Goal: Information Seeking & Learning: Learn about a topic

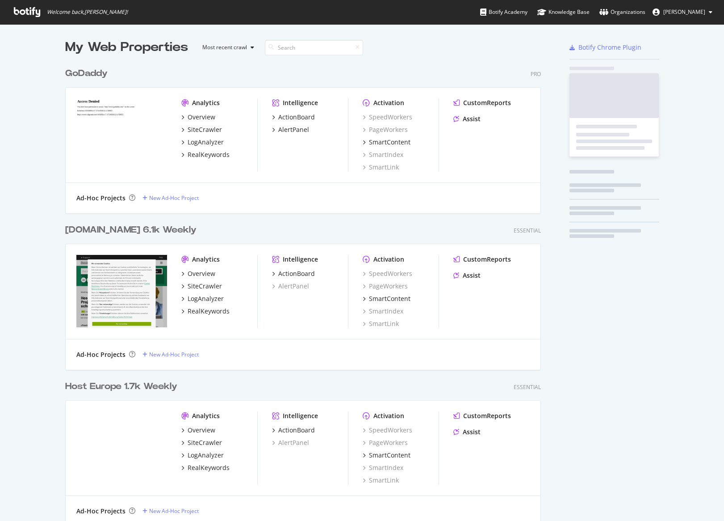
scroll to position [638, 483]
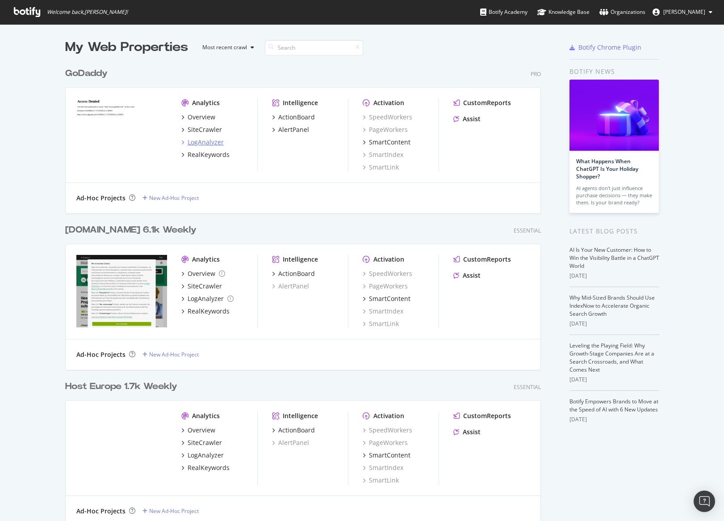
click at [216, 142] on div "LogAnalyzer" at bounding box center [206, 142] width 36 height 9
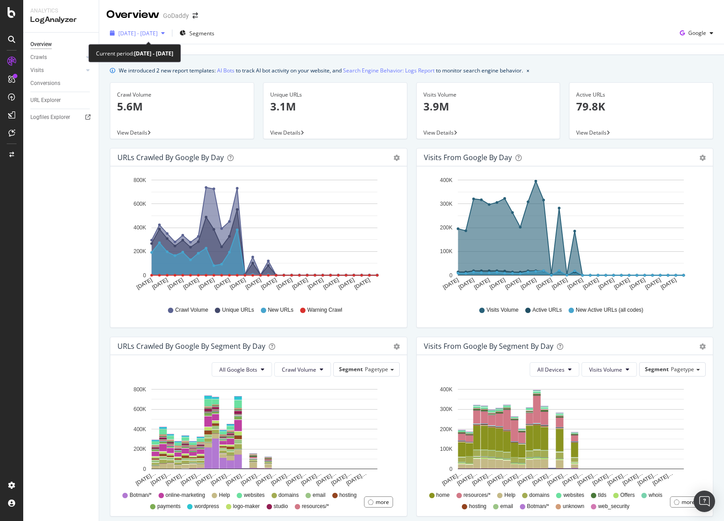
click at [144, 34] on span "2025 Jul. 19th - Aug. 17th" at bounding box center [137, 33] width 39 height 8
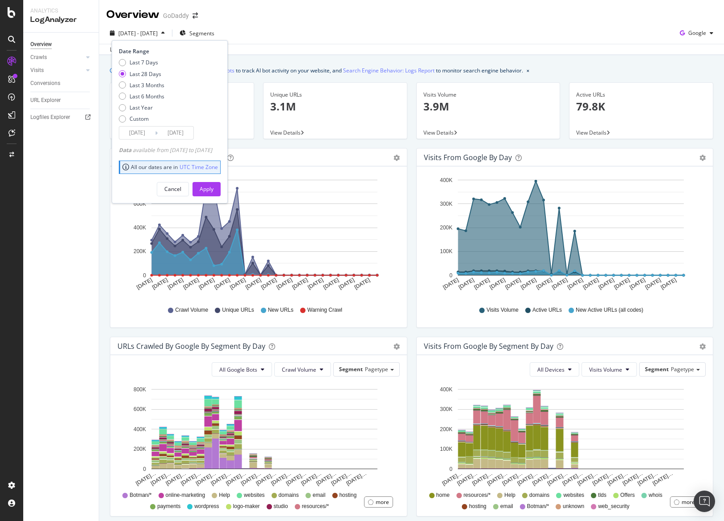
click at [143, 137] on input "2025/07/21" at bounding box center [137, 132] width 36 height 13
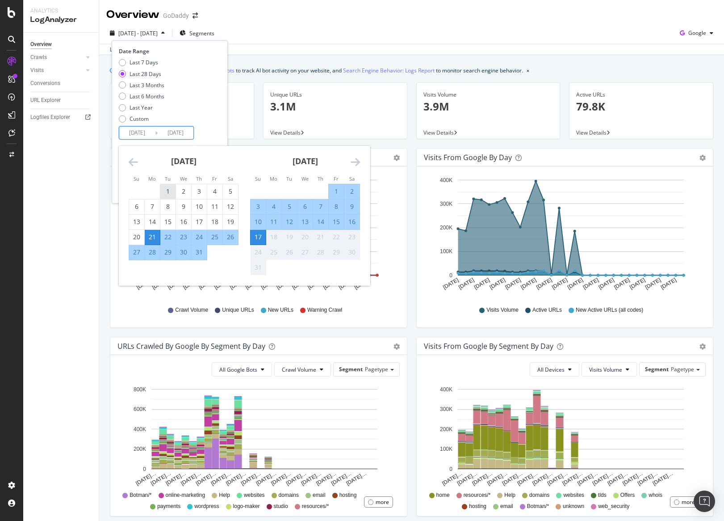
click at [164, 190] on div "1" at bounding box center [167, 191] width 15 height 9
type input "2025/07/01"
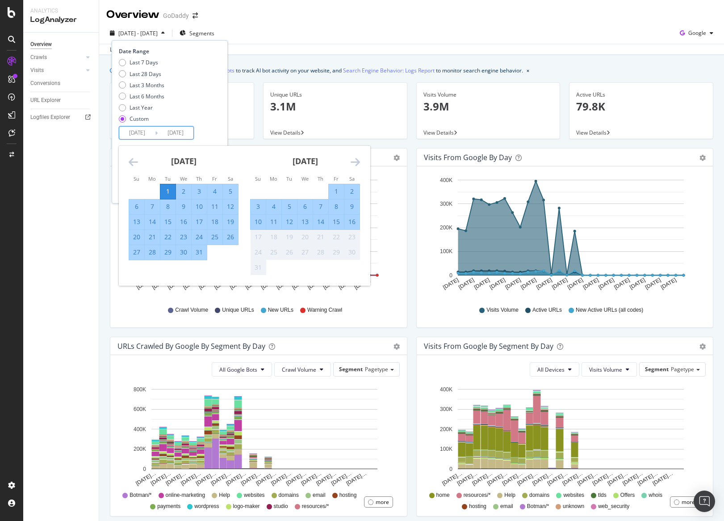
click at [202, 254] on div "31" at bounding box center [199, 252] width 15 height 9
type input "2025/07/31"
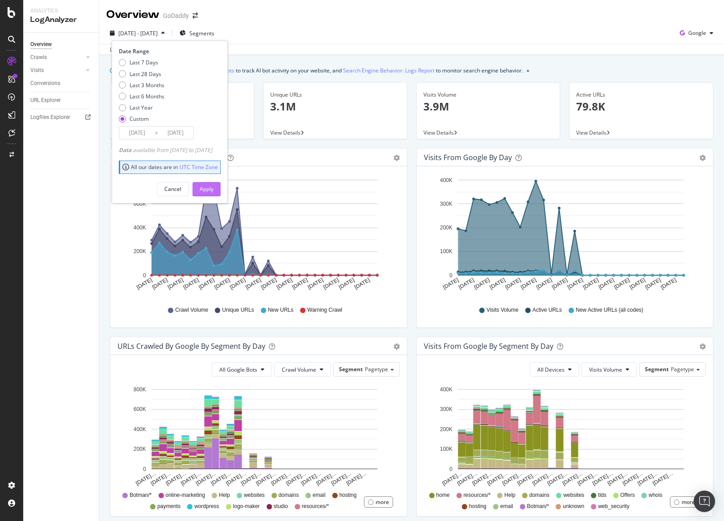
click at [214, 185] on div "Apply" at bounding box center [207, 189] width 14 height 8
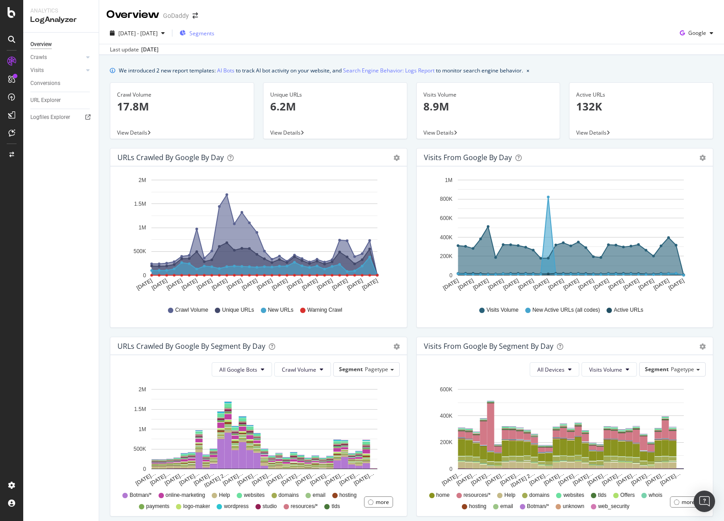
click at [199, 37] on div "Segments" at bounding box center [197, 32] width 35 height 13
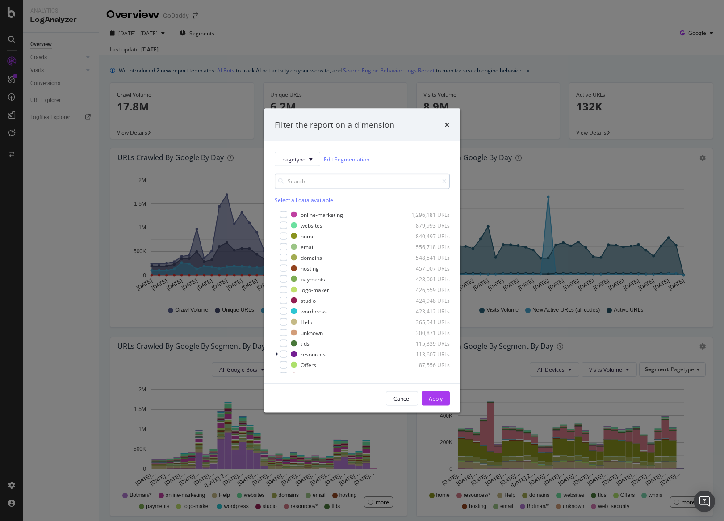
click at [340, 182] on input "modal" at bounding box center [362, 181] width 175 height 16
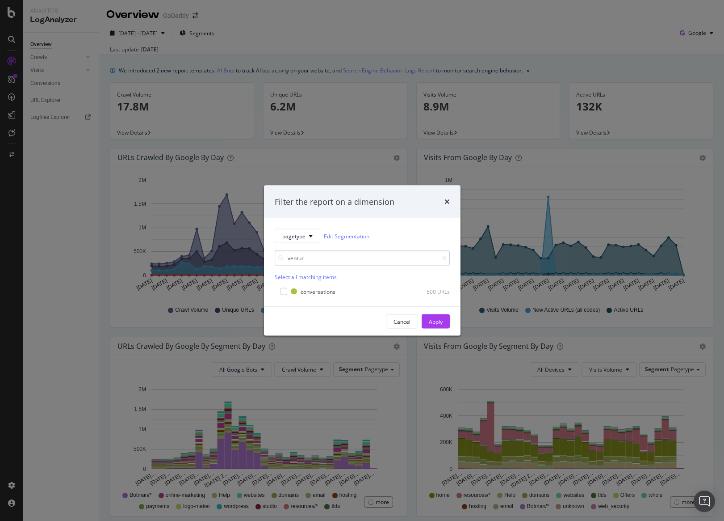
type input "venture"
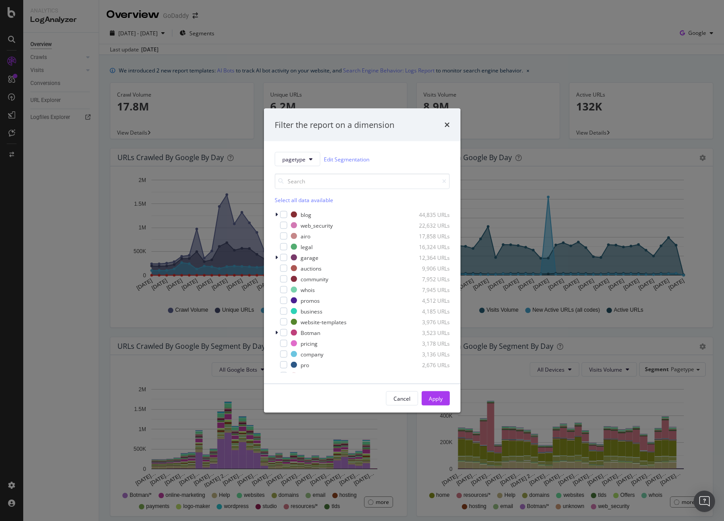
scroll to position [163, 0]
click at [415, 396] on button "Cancel" at bounding box center [402, 398] width 32 height 14
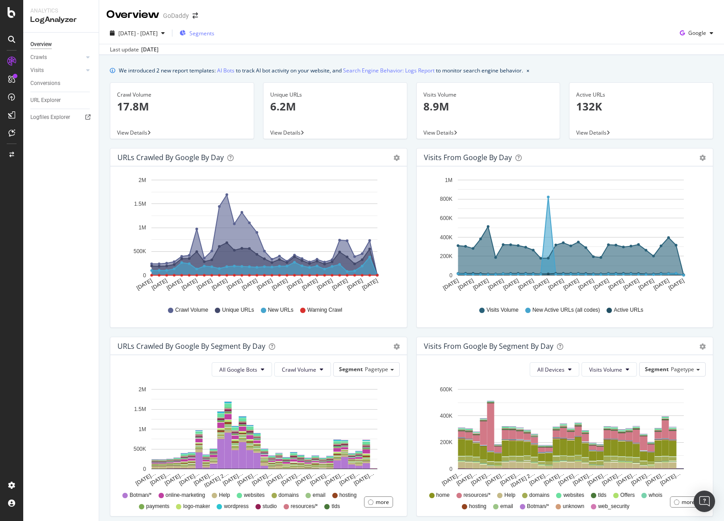
click at [186, 33] on icon "button" at bounding box center [183, 32] width 6 height 5
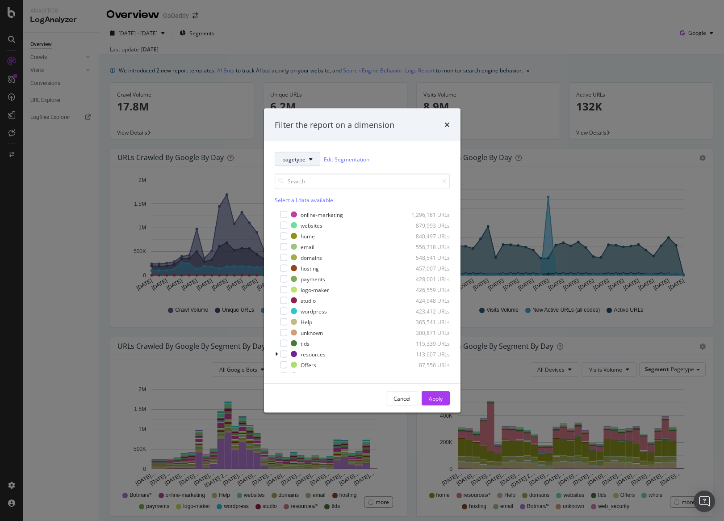
click at [319, 152] on button "pagetype" at bounding box center [298, 159] width 46 height 14
click at [406, 155] on div "pagetype Edit Segmentation" at bounding box center [362, 159] width 175 height 14
click at [399, 397] on div "Cancel" at bounding box center [402, 398] width 17 height 8
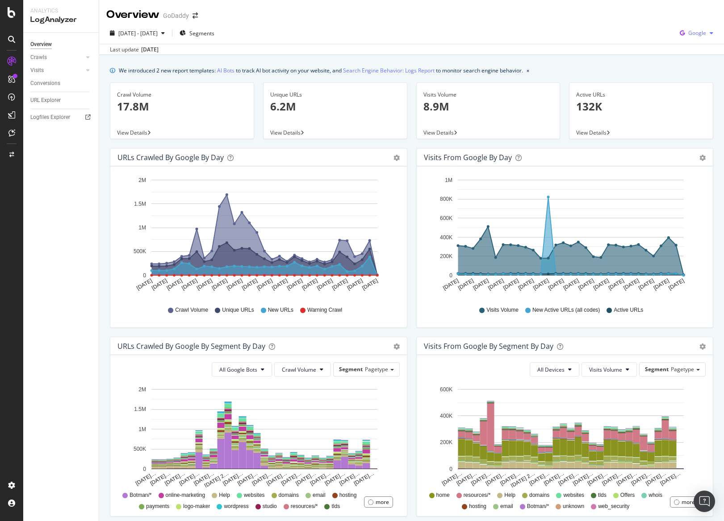
click at [700, 34] on span "Google" at bounding box center [698, 33] width 18 height 8
click at [691, 84] on span "OpenAI" at bounding box center [697, 84] width 33 height 8
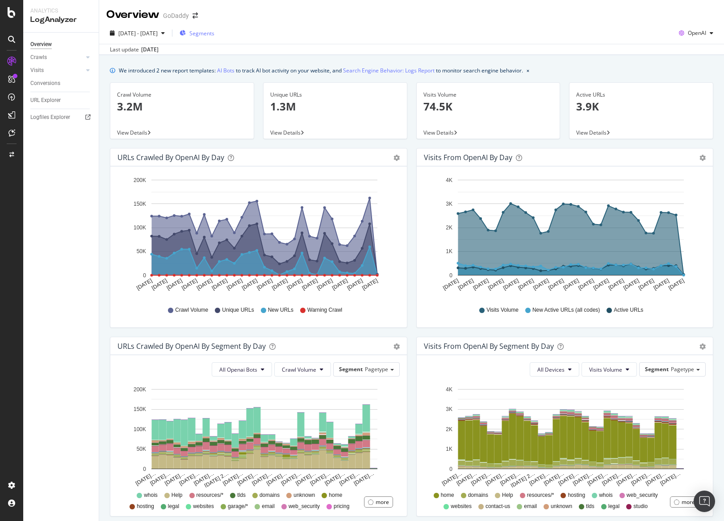
click at [206, 37] on span "Segments" at bounding box center [201, 33] width 25 height 8
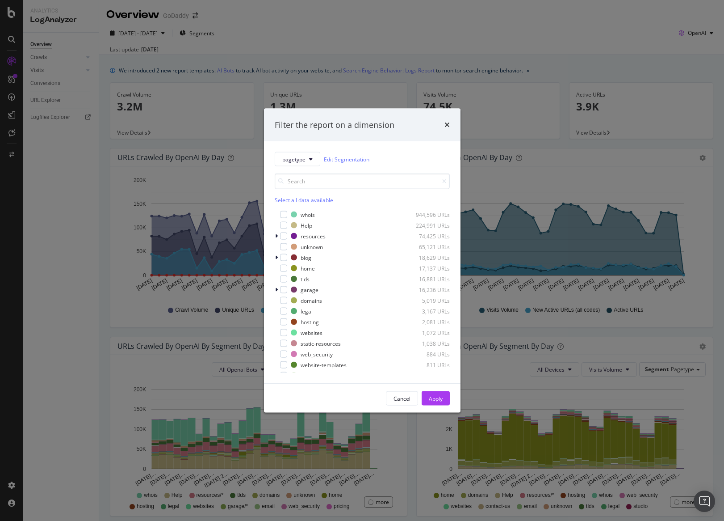
click at [332, 164] on div "pagetype Edit Segmentation" at bounding box center [362, 159] width 175 height 14
click at [341, 157] on link "Edit Segmentation" at bounding box center [347, 158] width 46 height 9
click at [51, 60] on div "Filter the report on a dimension pagetype Edit Segmentation Select all data ava…" at bounding box center [362, 260] width 724 height 521
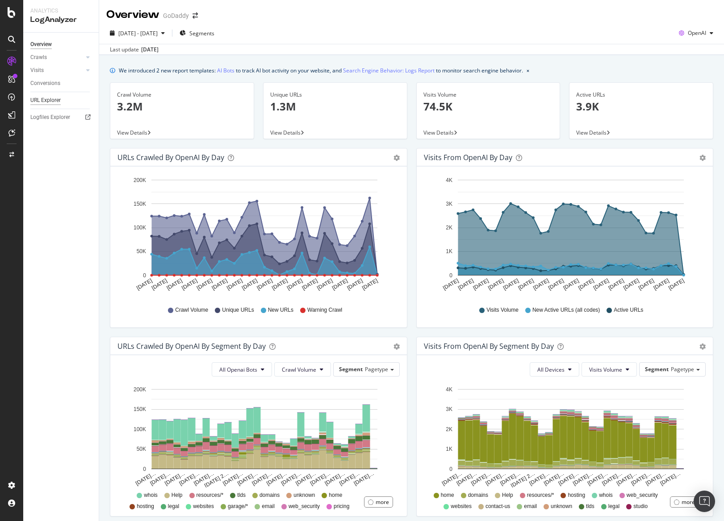
click at [42, 98] on div "URL Explorer" at bounding box center [45, 100] width 30 height 9
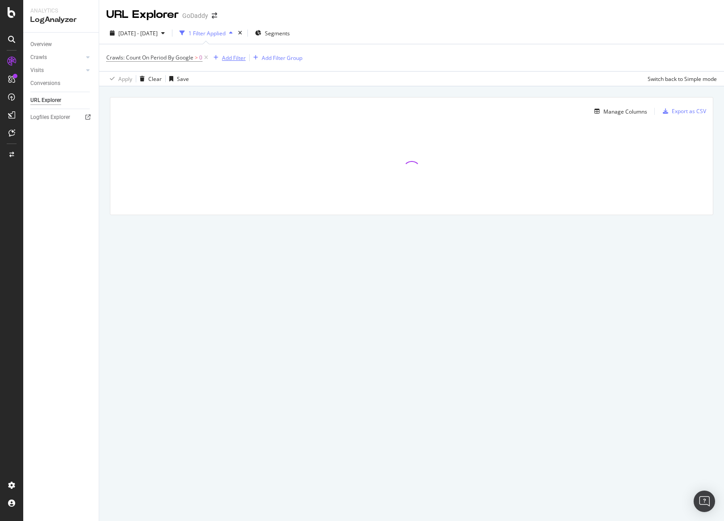
click at [225, 58] on div "Add Filter" at bounding box center [234, 58] width 24 height 8
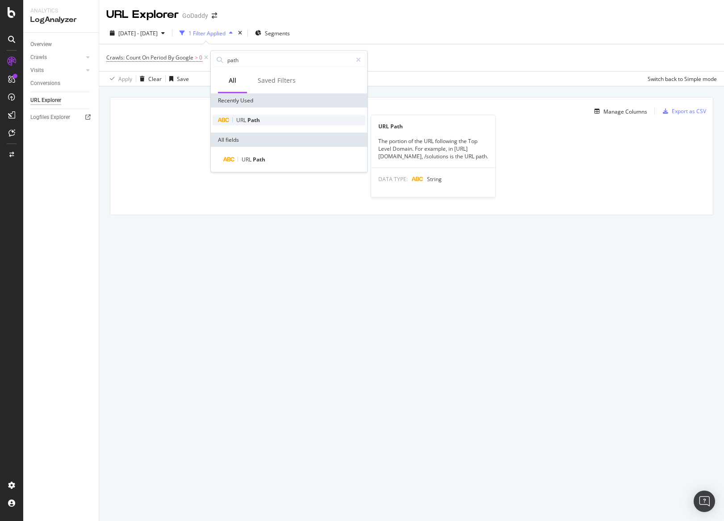
type input "path"
click at [249, 117] on span "Path" at bounding box center [254, 120] width 13 height 8
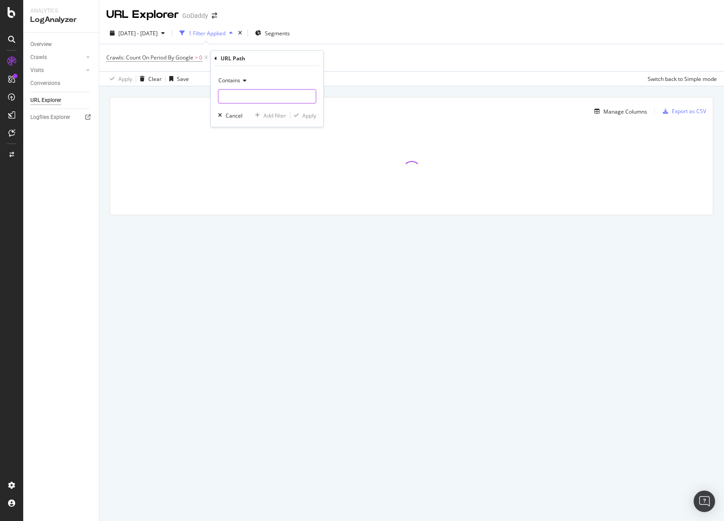
click at [245, 95] on input "text" at bounding box center [266, 96] width 97 height 14
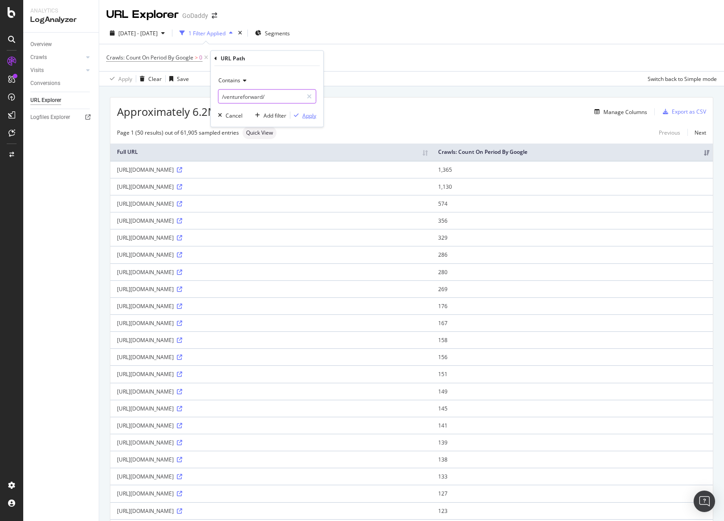
type input "/ventureforward/"
click at [308, 118] on div "Apply" at bounding box center [309, 115] width 14 height 8
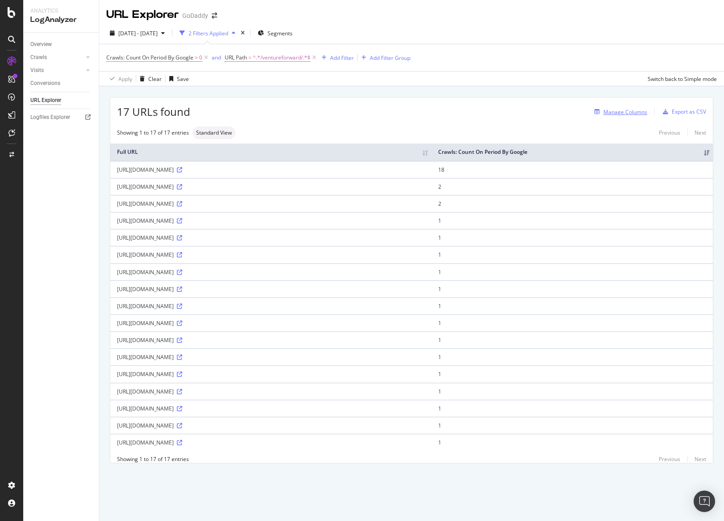
click at [637, 114] on div "Manage Columns" at bounding box center [626, 112] width 44 height 8
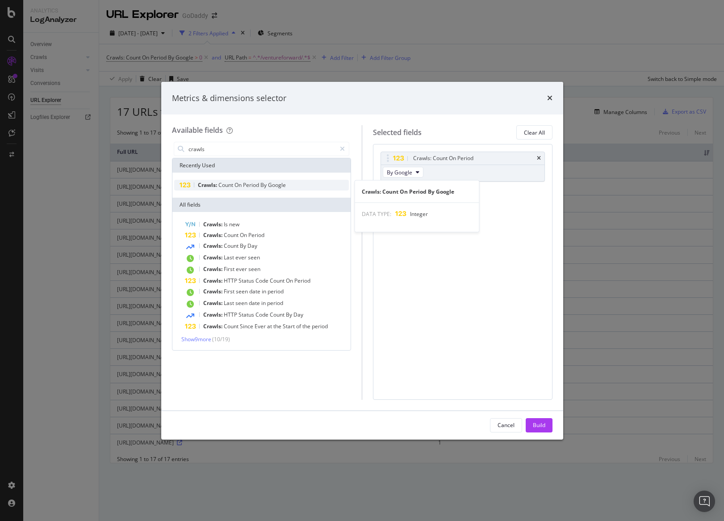
type input "crawls"
click at [292, 186] on div "Crawls: Count On Period By Google" at bounding box center [261, 185] width 175 height 11
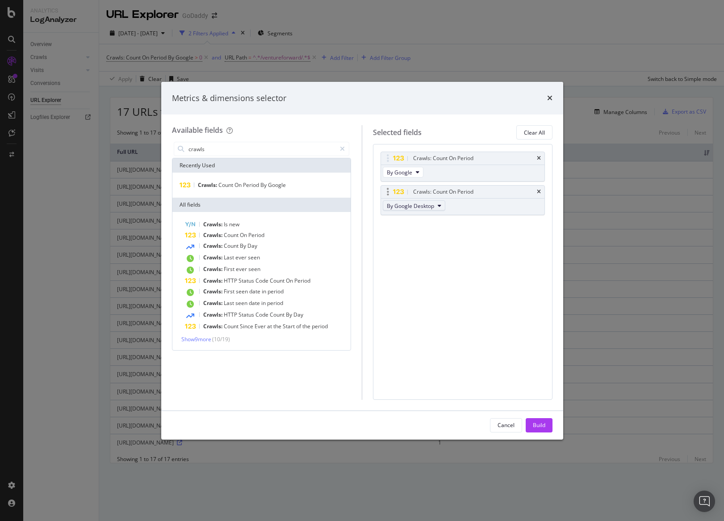
click at [412, 206] on span "By Google Desktop" at bounding box center [410, 206] width 47 height 8
click at [435, 231] on span "By OpenAI" at bounding box center [426, 231] width 71 height 8
click at [416, 169] on icon "modal" at bounding box center [418, 171] width 4 height 5
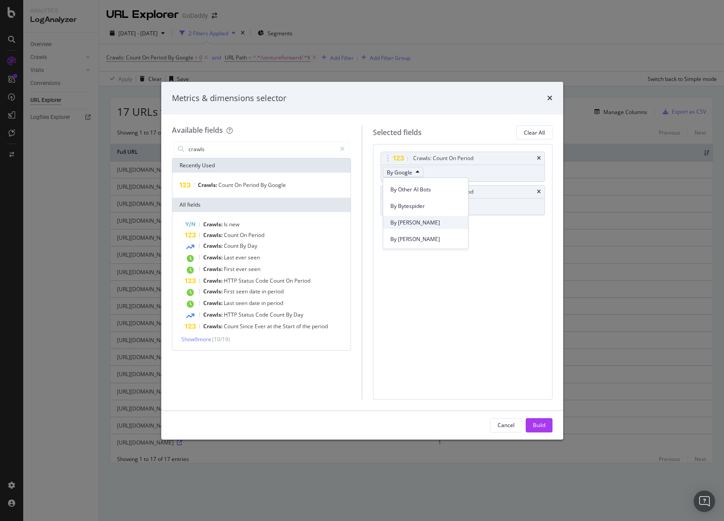
click at [430, 222] on span "By ClaudeBot" at bounding box center [426, 222] width 71 height 8
click at [416, 173] on span "By ClaudeBot" at bounding box center [412, 172] width 50 height 8
click at [440, 216] on div "By Other AI Bots" at bounding box center [425, 211] width 85 height 13
drag, startPoint x: 387, startPoint y: 157, endPoint x: 387, endPoint y: 201, distance: 43.8
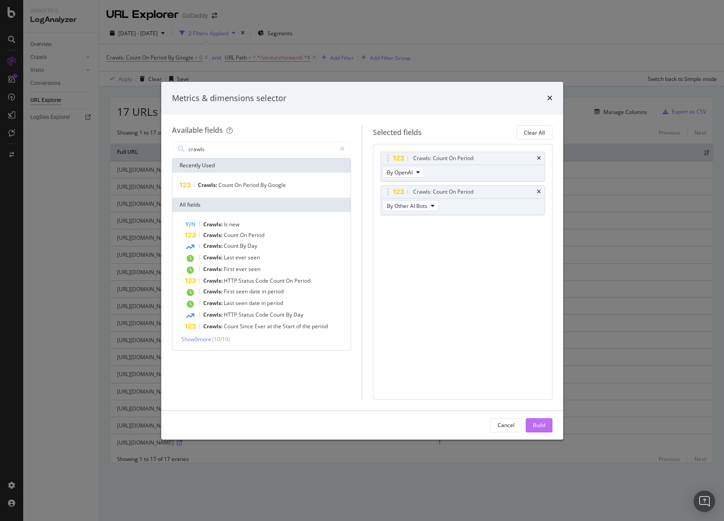
click at [534, 421] on div "Build" at bounding box center [539, 425] width 13 height 8
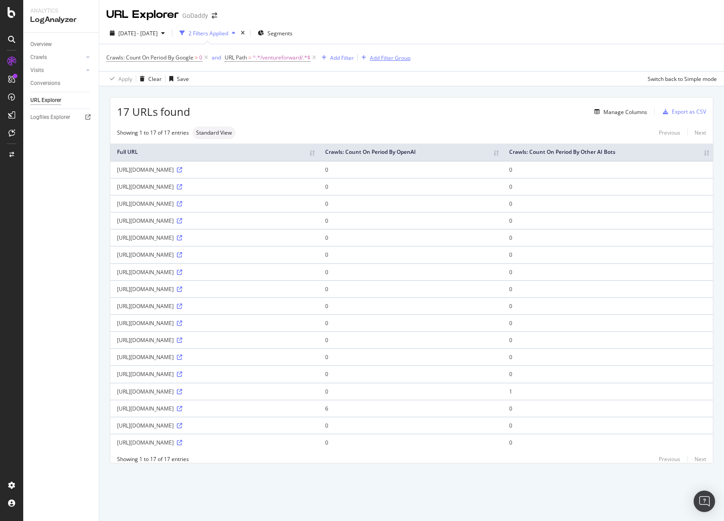
click at [373, 56] on div "Add Filter Group" at bounding box center [390, 58] width 41 height 8
click at [379, 57] on div "Add Filter Group" at bounding box center [390, 58] width 41 height 8
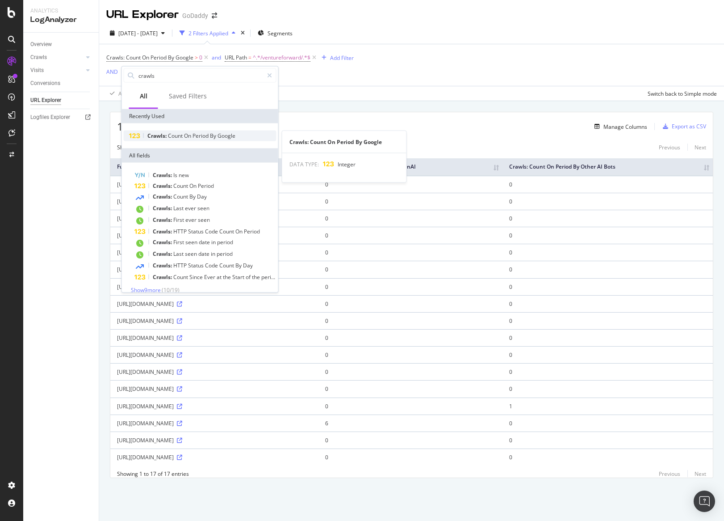
type input "crawls"
click at [164, 132] on span "Crawls:" at bounding box center [157, 136] width 21 height 8
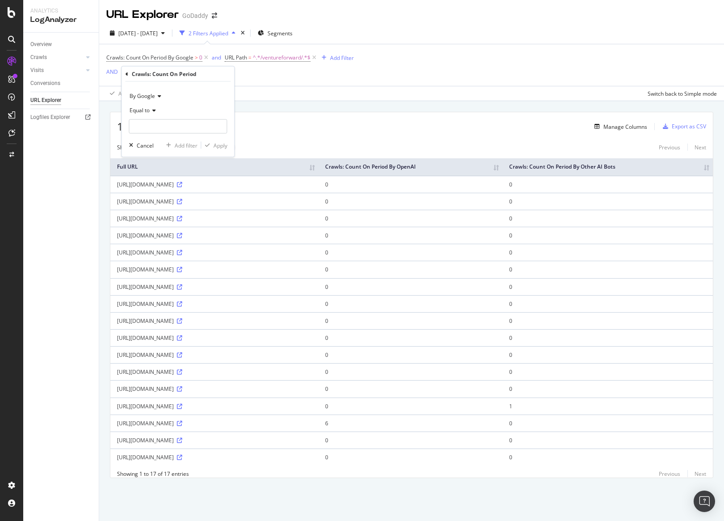
click at [153, 96] on span "By Google" at bounding box center [142, 96] width 25 height 8
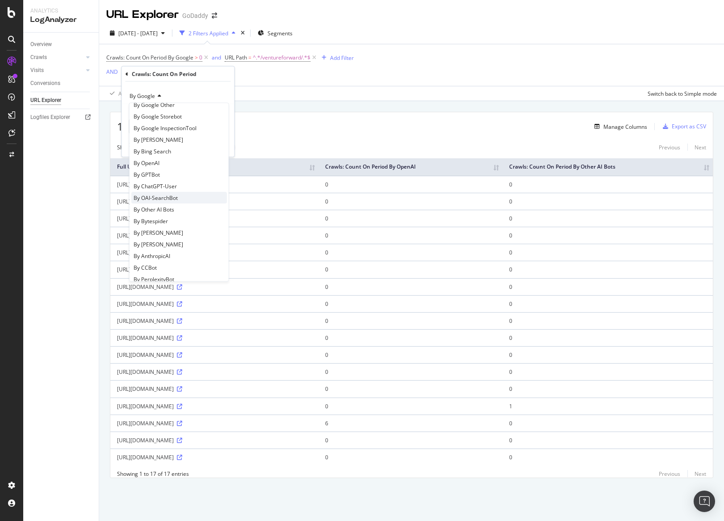
scroll to position [89, 0]
click at [177, 190] on div "By OpenAI" at bounding box center [179, 188] width 96 height 12
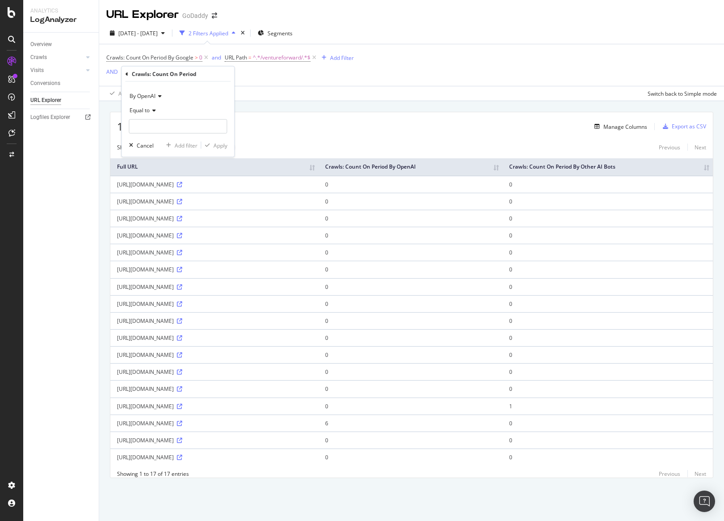
click at [154, 110] on icon at bounding box center [153, 110] width 6 height 5
drag, startPoint x: 146, startPoint y: 176, endPoint x: 149, endPoint y: 134, distance: 41.7
click at [146, 175] on span "Greater than" at bounding box center [150, 175] width 32 height 8
click at [150, 124] on input "number" at bounding box center [178, 126] width 98 height 14
type input "0"
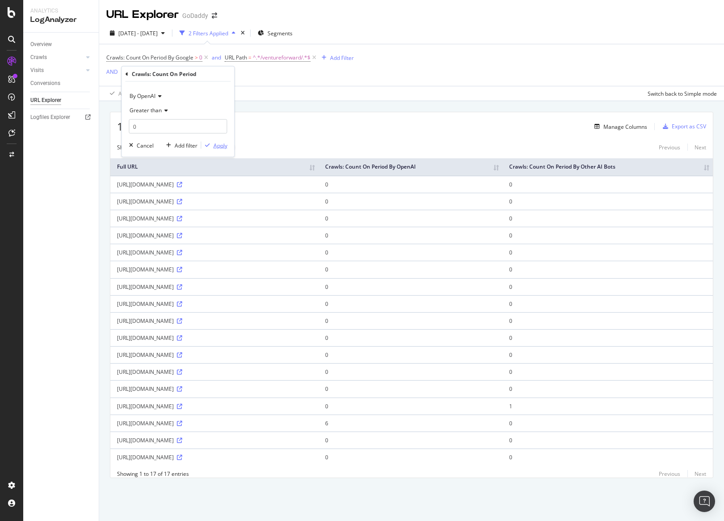
click at [222, 145] on div "Apply" at bounding box center [221, 145] width 14 height 8
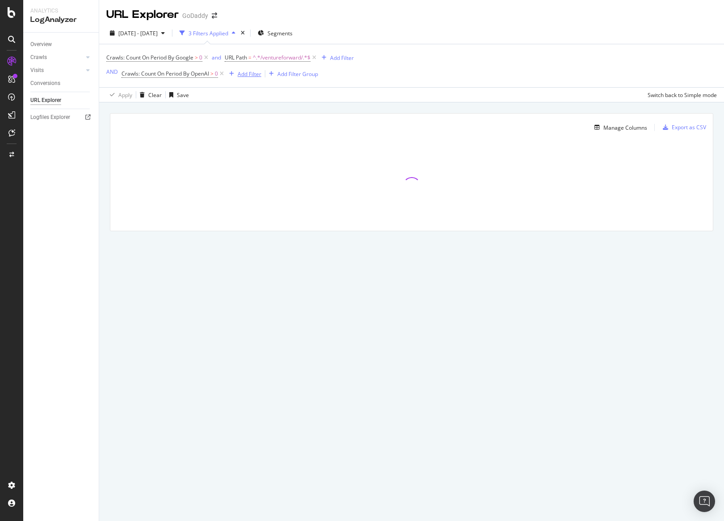
click at [244, 75] on div "Add Filter" at bounding box center [250, 74] width 24 height 8
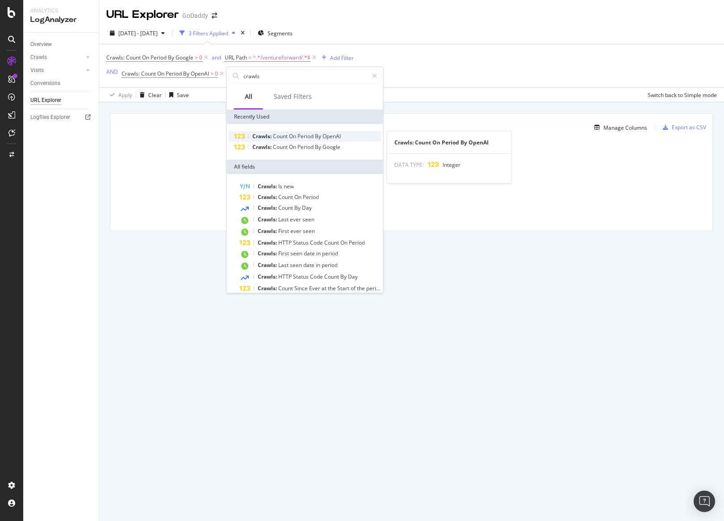
click at [315, 135] on span "Period" at bounding box center [306, 136] width 17 height 8
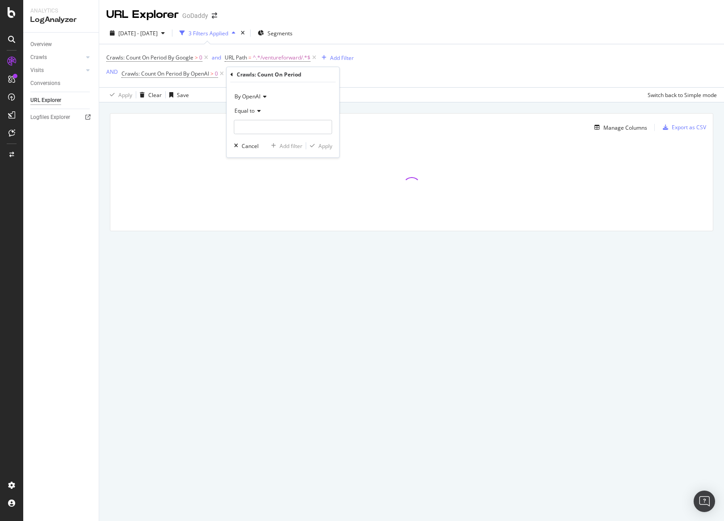
click at [264, 96] on icon at bounding box center [263, 96] width 6 height 5
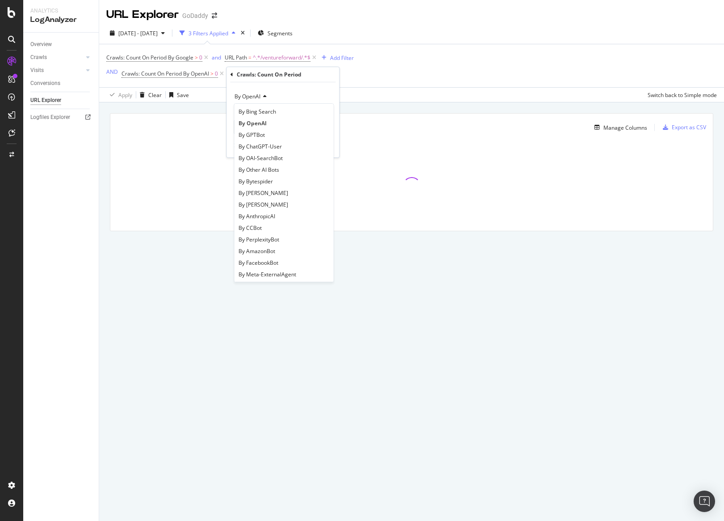
scroll to position [153, 0]
click at [292, 172] on div "By Other AI Bots" at bounding box center [284, 171] width 96 height 12
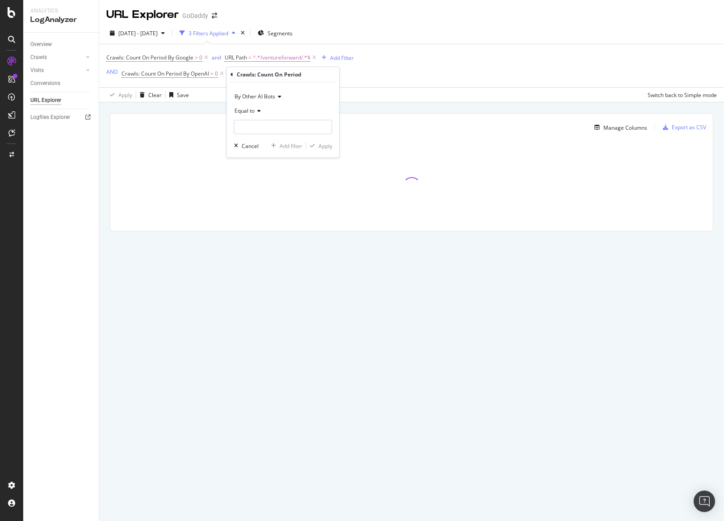
click at [246, 114] on span "Equal to" at bounding box center [245, 111] width 20 height 8
click at [250, 172] on span "Greater than" at bounding box center [255, 176] width 32 height 8
click at [260, 132] on input "number" at bounding box center [283, 127] width 98 height 14
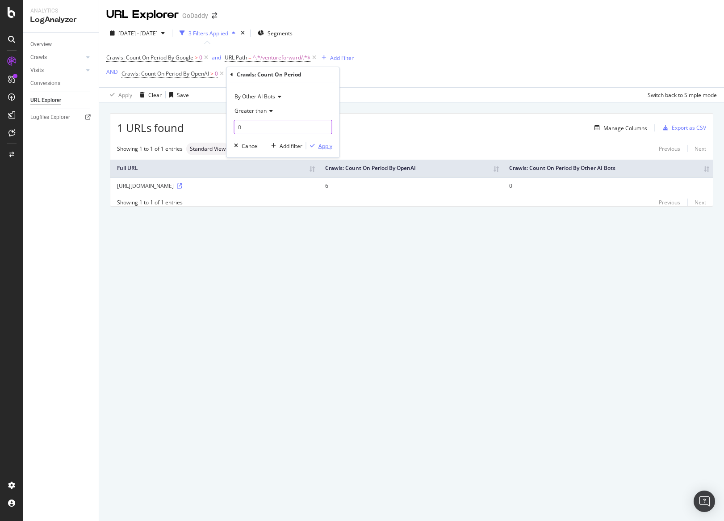
type input "0"
click at [319, 147] on div "Apply" at bounding box center [326, 146] width 14 height 8
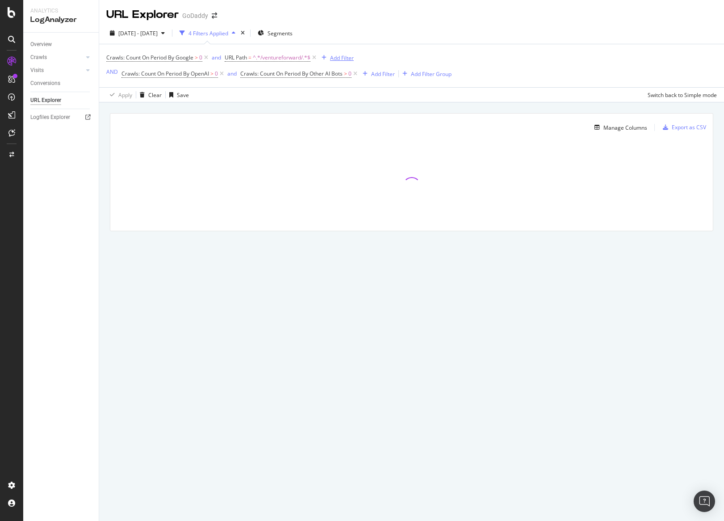
click at [205, 55] on icon at bounding box center [206, 57] width 8 height 9
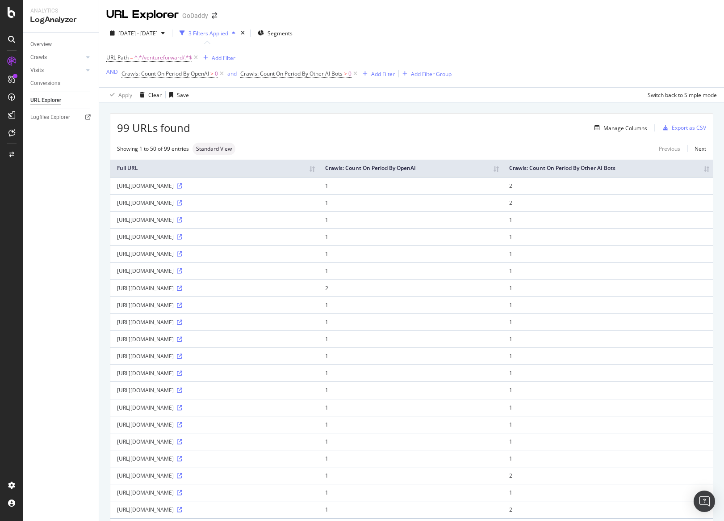
click at [709, 175] on th "Crawls: Count On Period By Other AI Bots" at bounding box center [608, 168] width 210 height 17
click at [690, 130] on div "Export as CSV" at bounding box center [689, 128] width 34 height 8
click at [674, 127] on div "Export as CSV" at bounding box center [689, 128] width 34 height 8
click at [645, 68] on div "URL Path = ^.*/ventureforward/.*$ Add Filter AND Crawls: Count On Period By Ope…" at bounding box center [411, 65] width 611 height 43
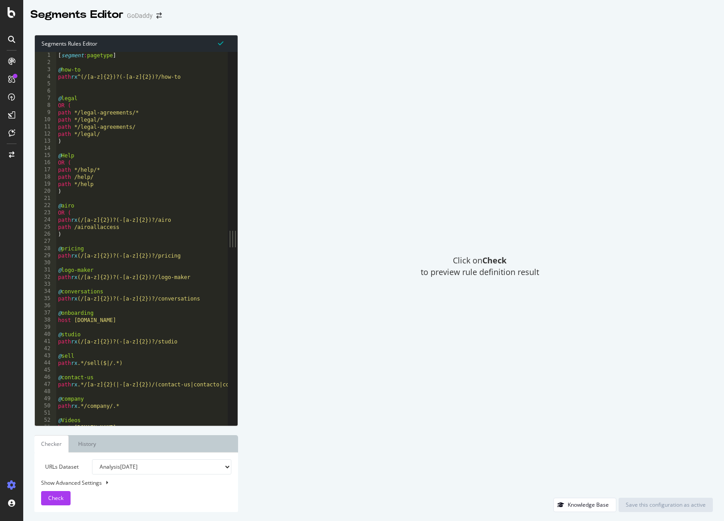
type textarea "OR ("
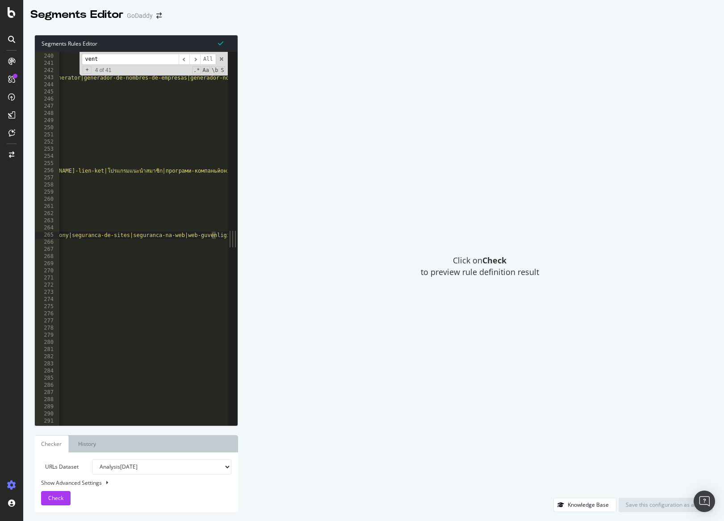
scroll to position [0, 496]
type input "venture"
click at [221, 61] on span at bounding box center [221, 59] width 6 height 6
type textarea "path rx .*/(web-security|website-sicherheit|asfaleia-istoselidas|seguridad-web|…"
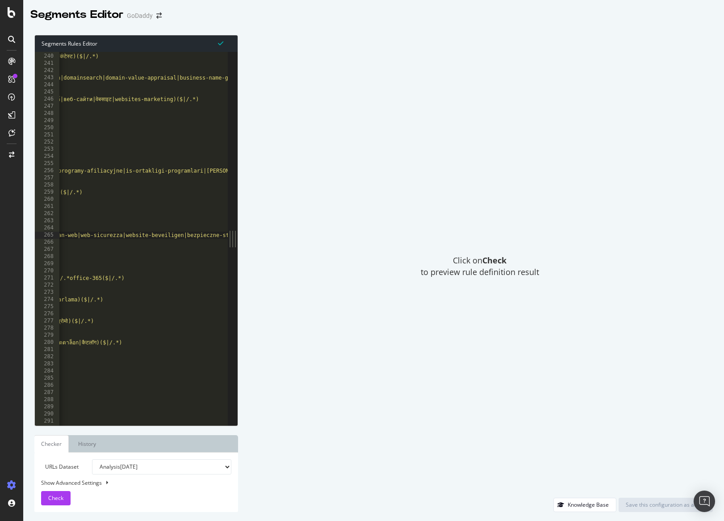
scroll to position [0, 0]
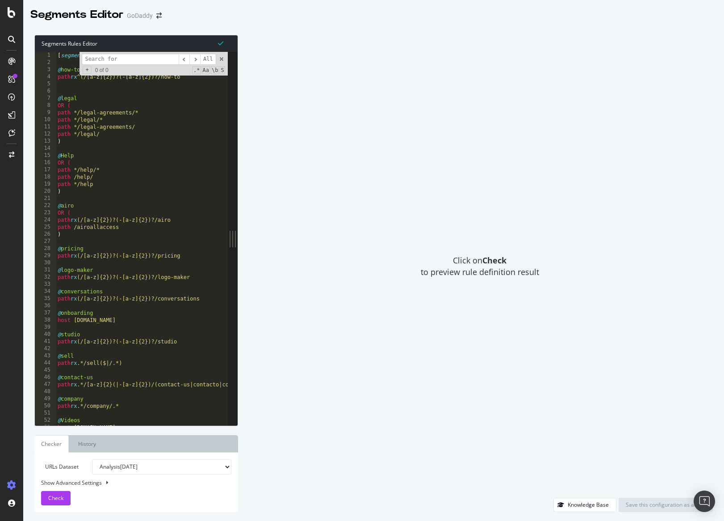
type textarea "@legal"
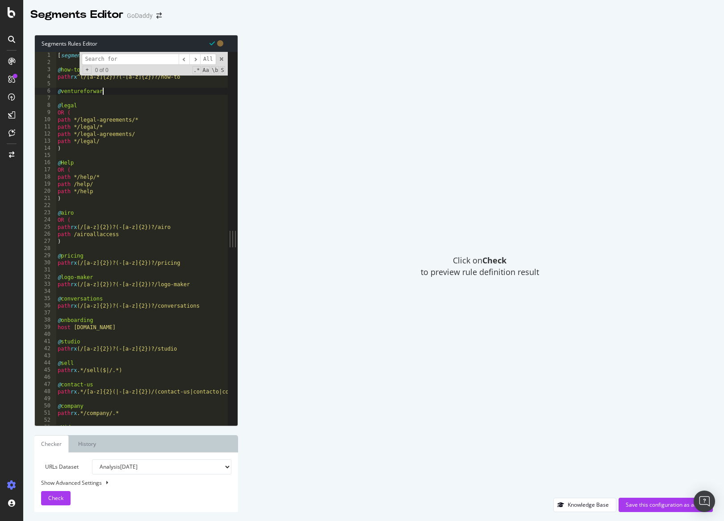
scroll to position [0, 4]
type textarea "@ventureforward"
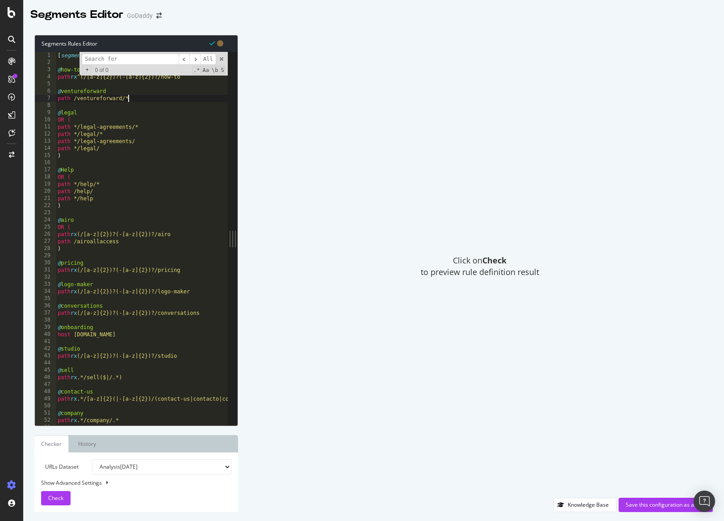
scroll to position [0, 5]
type textarea "path /ventureforward/*"
click at [222, 58] on span at bounding box center [221, 59] width 6 height 6
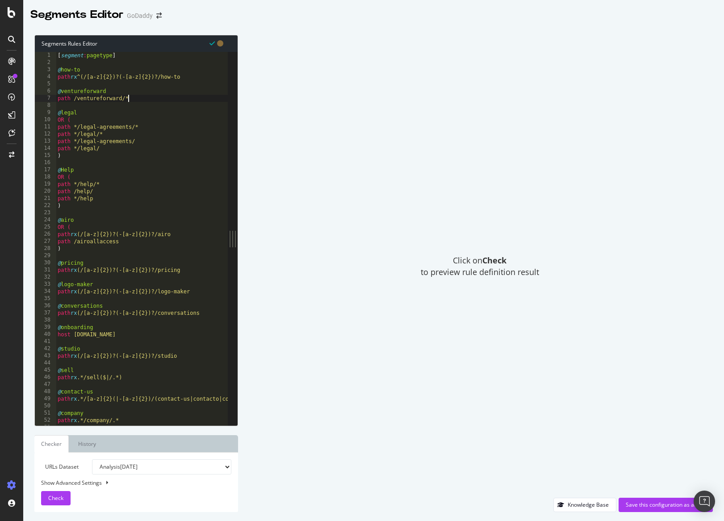
click at [74, 484] on div "Show Advanced Settings" at bounding box center [129, 483] width 190 height 8
select select "5000"
select select "100"
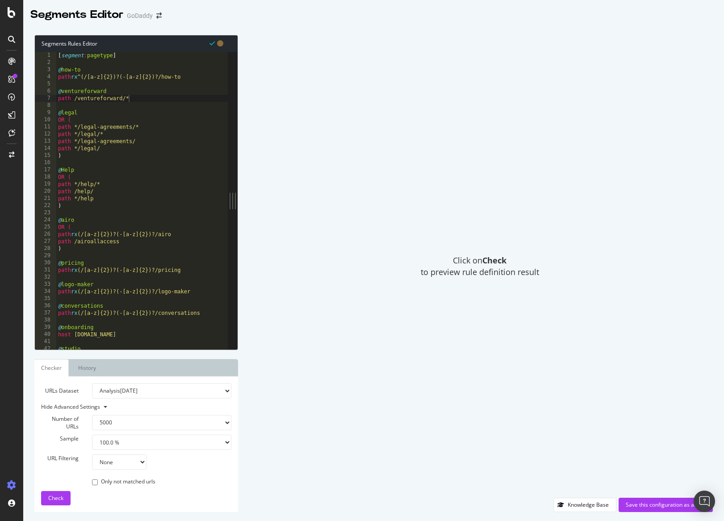
click at [105, 464] on select "None Equal to Not equal to Starts with Doesn't start with Ends with Doesn't end…" at bounding box center [119, 461] width 55 height 15
select select "contains"
click at [92, 454] on select "None Equal to Not equal to Starts with Doesn't start with Ends with Doesn't end…" at bounding box center [119, 461] width 55 height 15
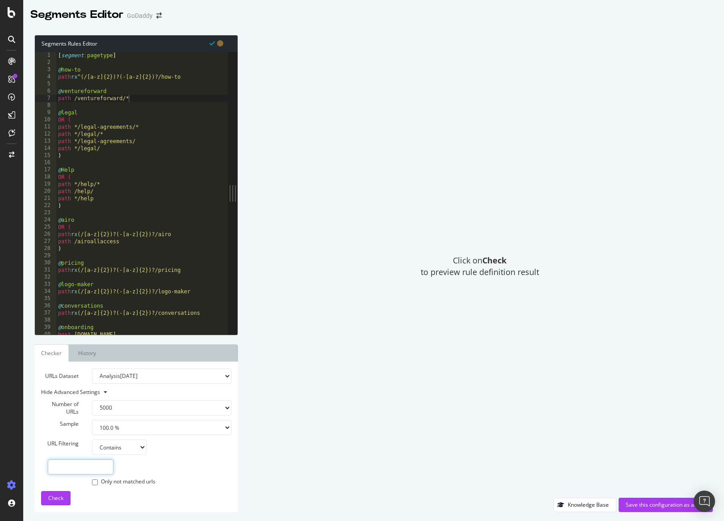
click at [100, 461] on input "text" at bounding box center [81, 466] width 66 height 15
type input "ventureforward"
click at [54, 496] on span "Check" at bounding box center [55, 498] width 15 height 8
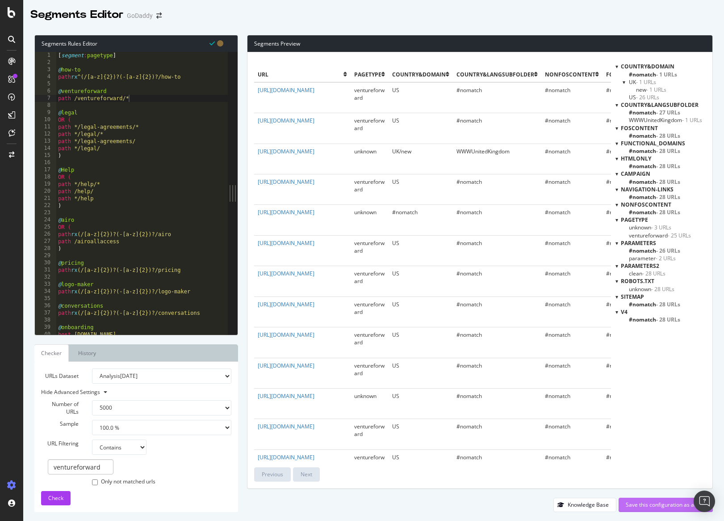
click at [639, 500] on div "Save this configuration as active" at bounding box center [666, 504] width 80 height 8
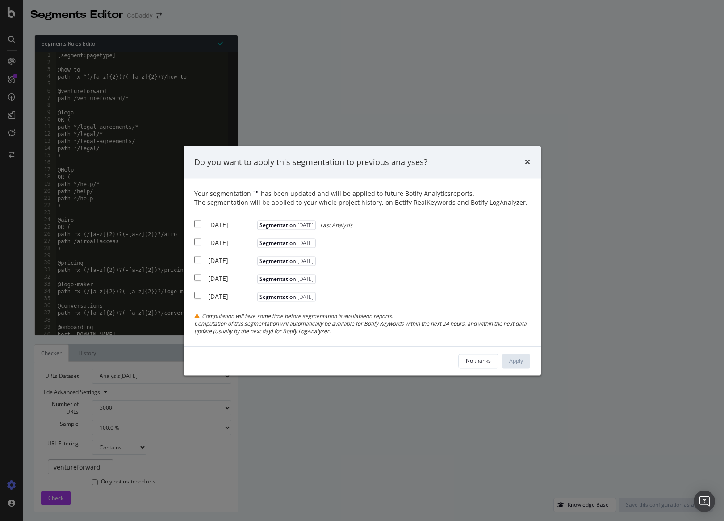
click at [208, 217] on div "Your segmentation " " has been updated and will be applied to future Botify Ana…" at bounding box center [362, 262] width 336 height 146
click at [201, 225] on input "modal" at bounding box center [197, 223] width 7 height 7
checkbox input "true"
click at [513, 358] on div "Apply" at bounding box center [516, 361] width 14 height 8
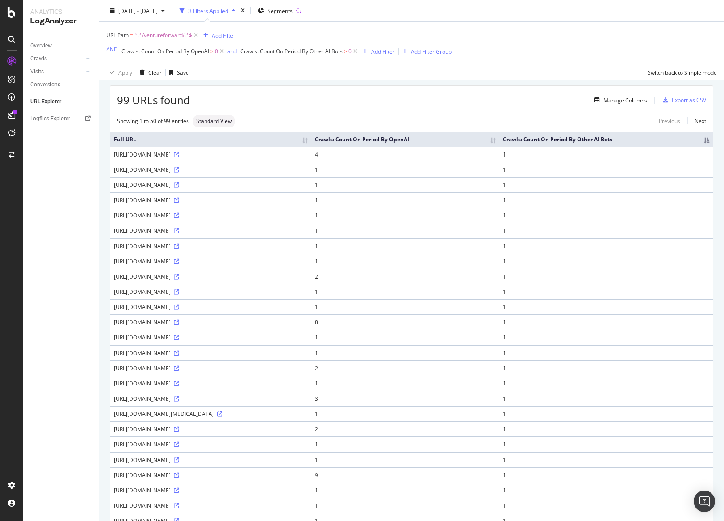
scroll to position [29, 0]
click at [678, 99] on div "Export as CSV" at bounding box center [689, 99] width 34 height 8
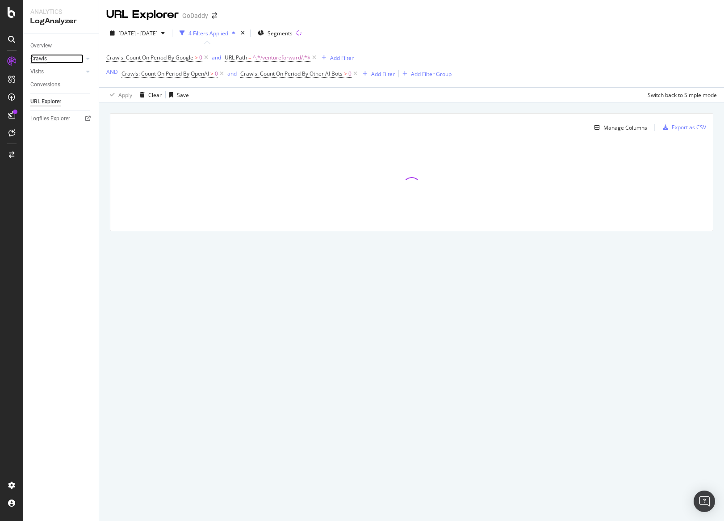
click at [40, 58] on div "Crawls" at bounding box center [38, 58] width 17 height 9
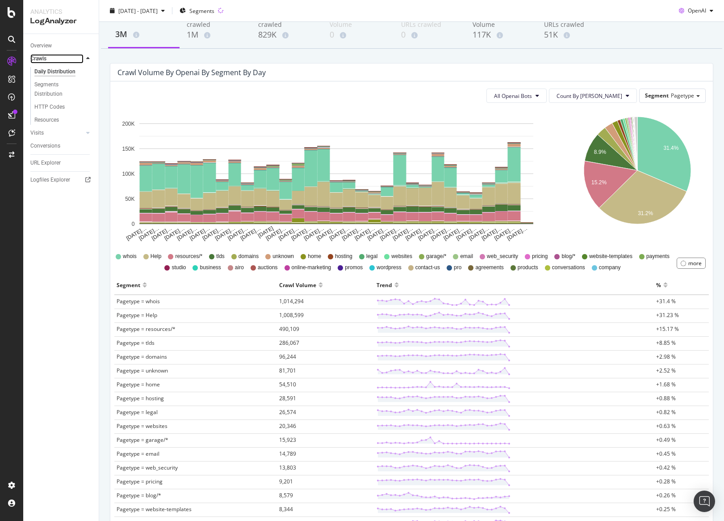
scroll to position [54, 0]
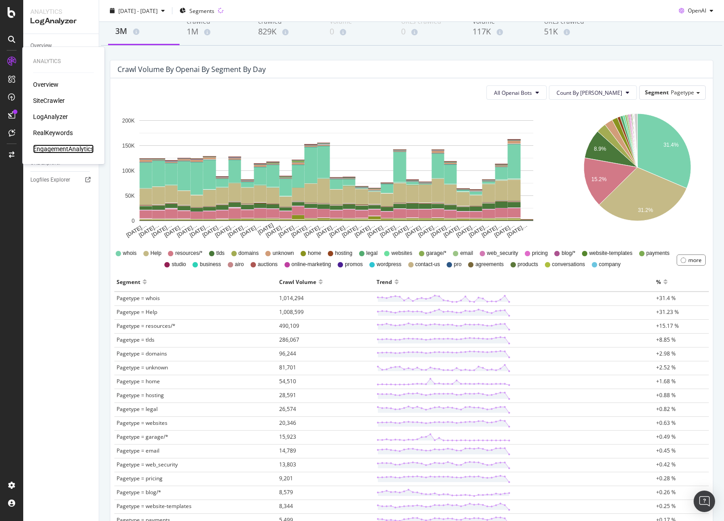
drag, startPoint x: 66, startPoint y: 149, endPoint x: 95, endPoint y: 153, distance: 29.3
click at [67, 149] on div "EngagementAnalytics" at bounding box center [63, 148] width 61 height 9
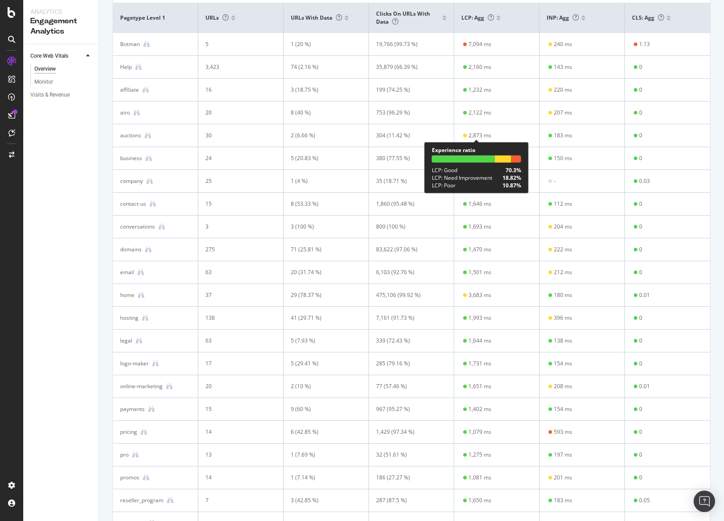
scroll to position [278, 0]
